Goal: Use online tool/utility: Utilize a website feature to perform a specific function

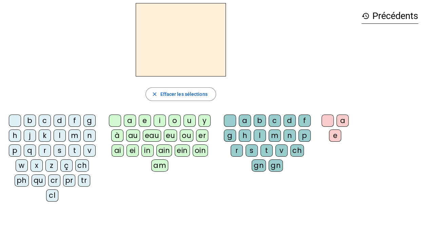
scroll to position [25, 0]
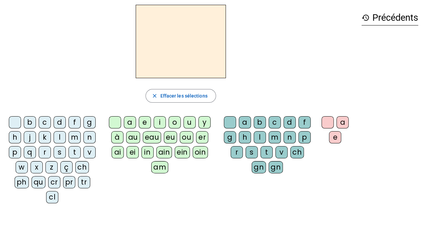
click at [56, 119] on div "d" at bounding box center [60, 122] width 12 height 12
click at [190, 119] on div "u" at bounding box center [190, 122] width 12 height 12
click at [273, 120] on div "c" at bounding box center [275, 122] width 12 height 12
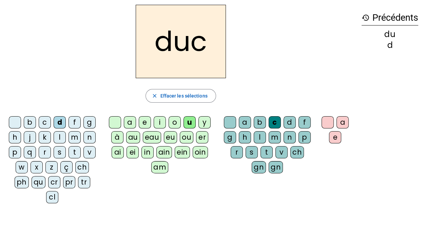
click at [231, 123] on div at bounding box center [230, 122] width 12 height 12
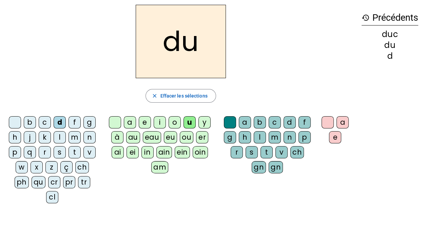
click at [143, 119] on div "e" at bounding box center [145, 122] width 12 height 12
click at [89, 136] on div "n" at bounding box center [89, 137] width 12 height 12
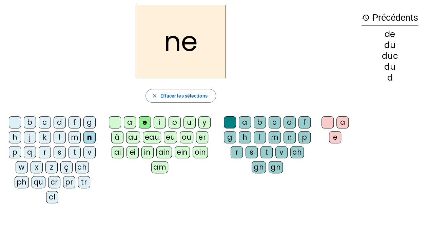
click at [75, 136] on div "m" at bounding box center [75, 137] width 12 height 12
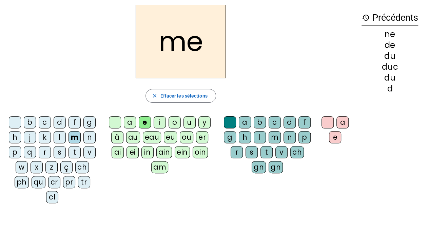
click at [61, 156] on div "s" at bounding box center [60, 152] width 12 height 12
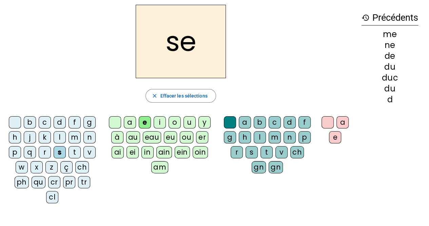
click at [188, 123] on div "u" at bounding box center [190, 122] width 12 height 12
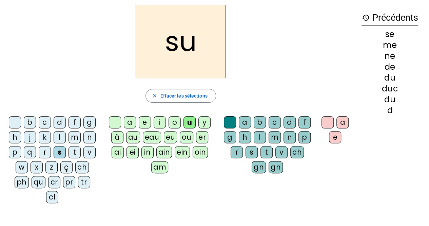
click at [59, 121] on div "d" at bounding box center [60, 122] width 12 height 12
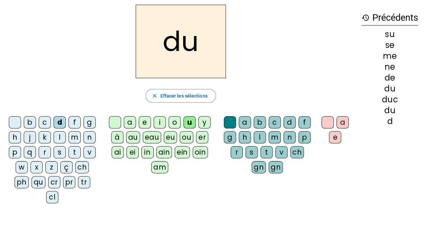
click at [58, 137] on div "l" at bounding box center [60, 137] width 12 height 12
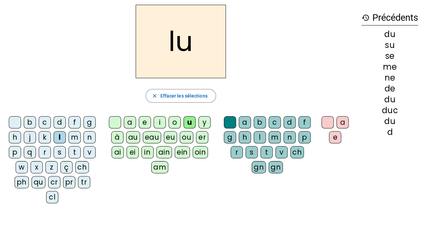
click at [129, 123] on div "a" at bounding box center [130, 122] width 12 height 12
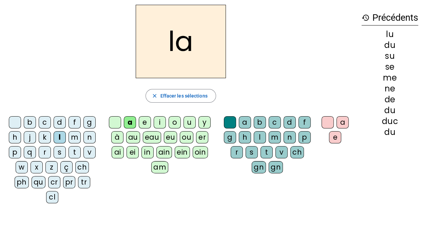
click at [273, 127] on div "c" at bounding box center [275, 122] width 12 height 12
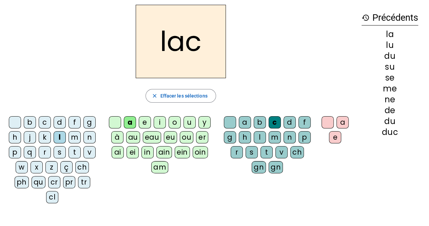
click at [75, 152] on div "t" at bounding box center [75, 152] width 12 height 12
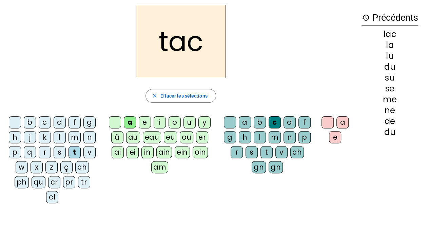
click at [30, 119] on div "b" at bounding box center [30, 122] width 12 height 12
